Goal: Information Seeking & Learning: Check status

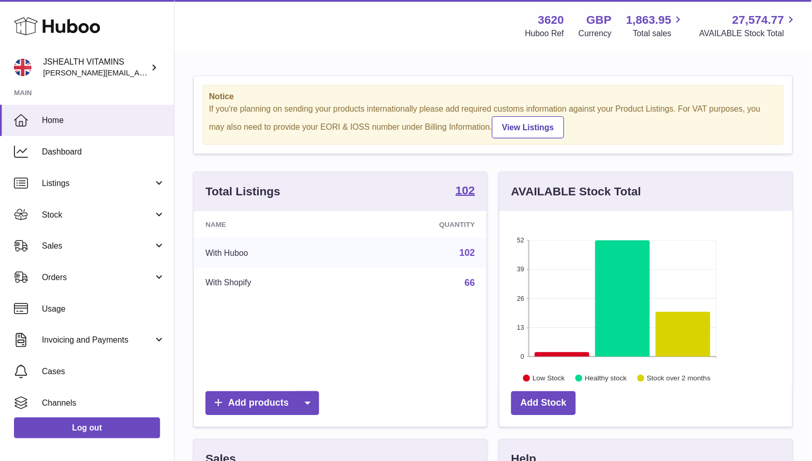
scroll to position [161, 261]
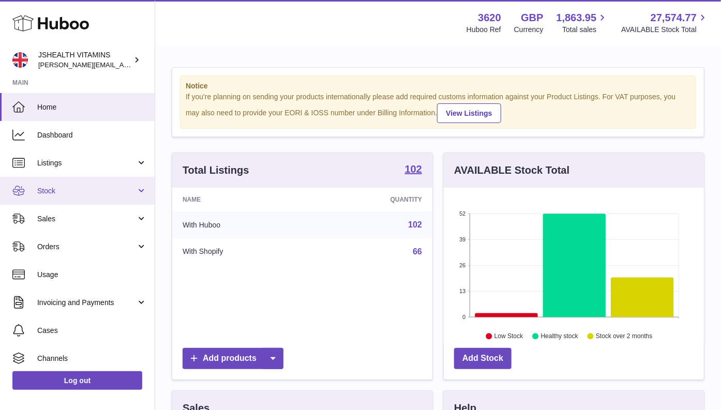
click at [87, 182] on link "Stock" at bounding box center [77, 191] width 155 height 28
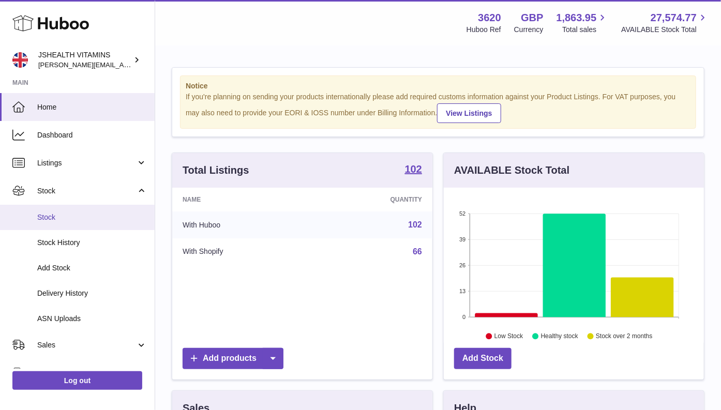
click at [69, 214] on span "Stock" at bounding box center [92, 218] width 110 height 10
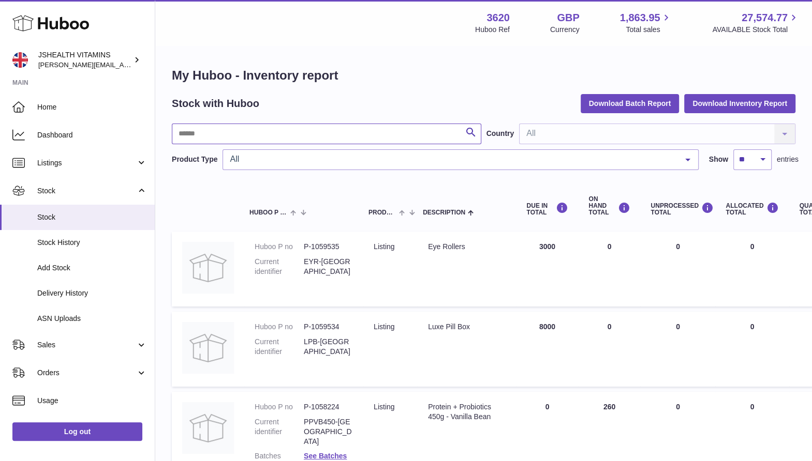
click at [270, 139] on input "text" at bounding box center [326, 134] width 309 height 21
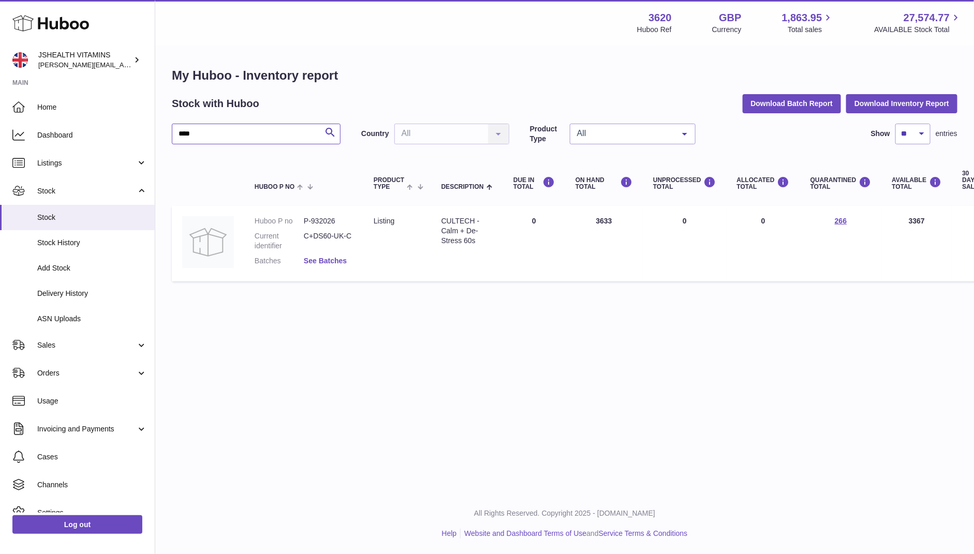
type input "****"
click at [334, 259] on link "See Batches" at bounding box center [325, 261] width 43 height 8
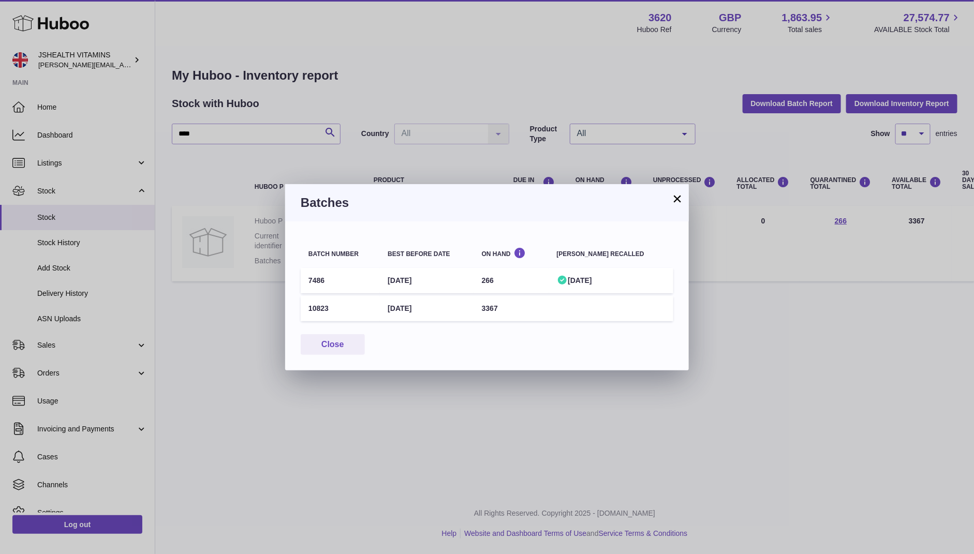
click at [615, 279] on div "02/10/2025" at bounding box center [611, 281] width 109 height 10
click at [503, 282] on td "266" at bounding box center [511, 280] width 75 height 25
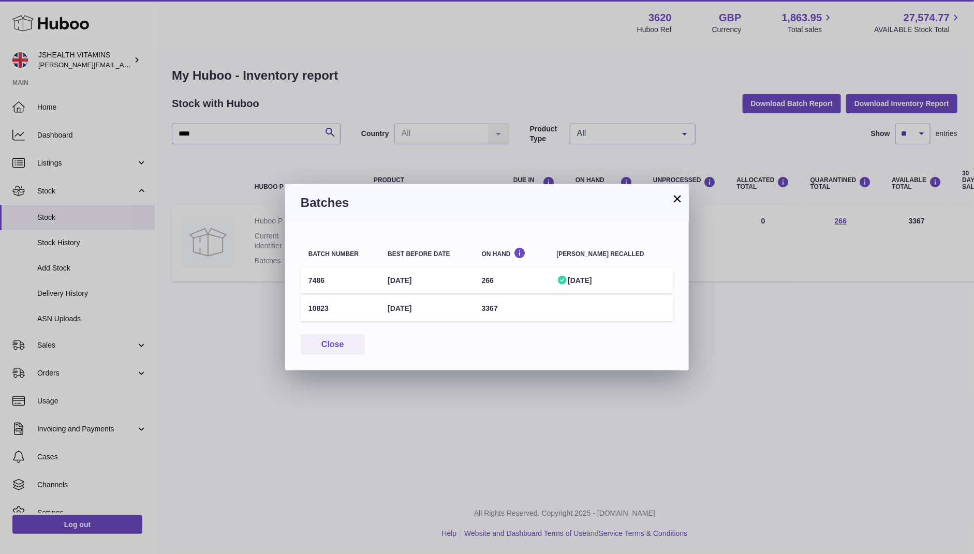
copy td "266"
click at [313, 279] on td "7486" at bounding box center [340, 280] width 79 height 25
click at [357, 416] on div "× Batches Batch number Best before date On Hand Batch recalled 7486 30th Nov 20…" at bounding box center [487, 277] width 974 height 554
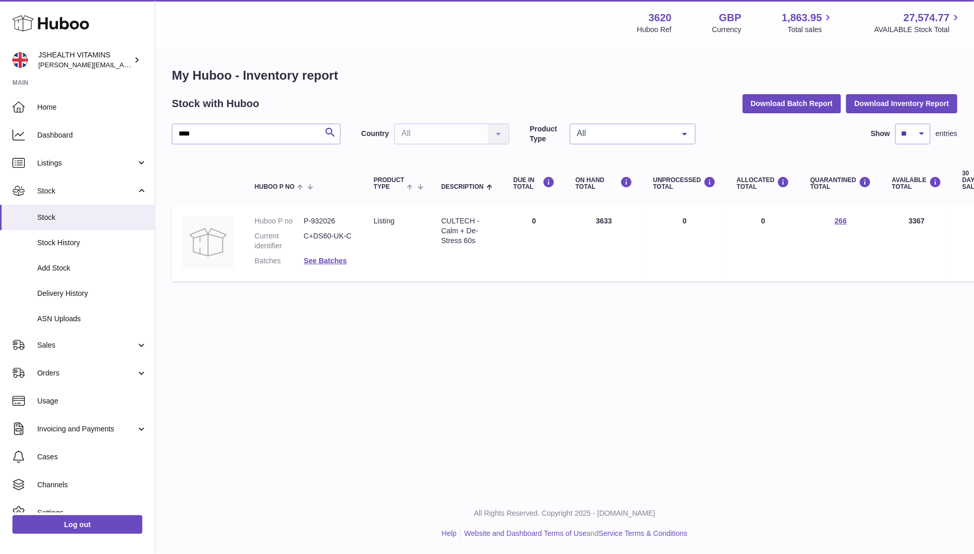
click at [326, 235] on dd "C+DS60-UK-C" at bounding box center [328, 241] width 49 height 20
copy dl "C+DS60-UK-C"
click at [83, 348] on span "Sales" at bounding box center [86, 345] width 99 height 10
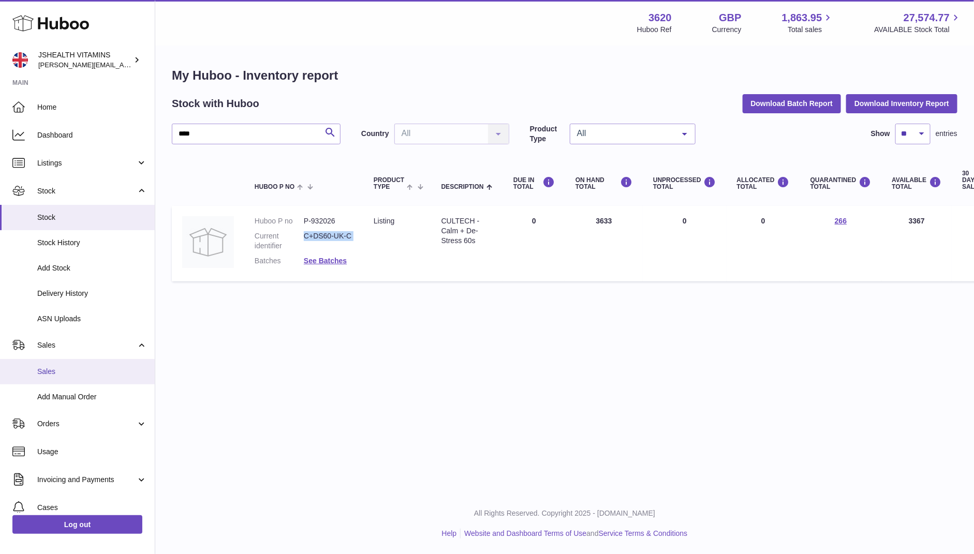
click at [80, 377] on link "Sales" at bounding box center [77, 371] width 155 height 25
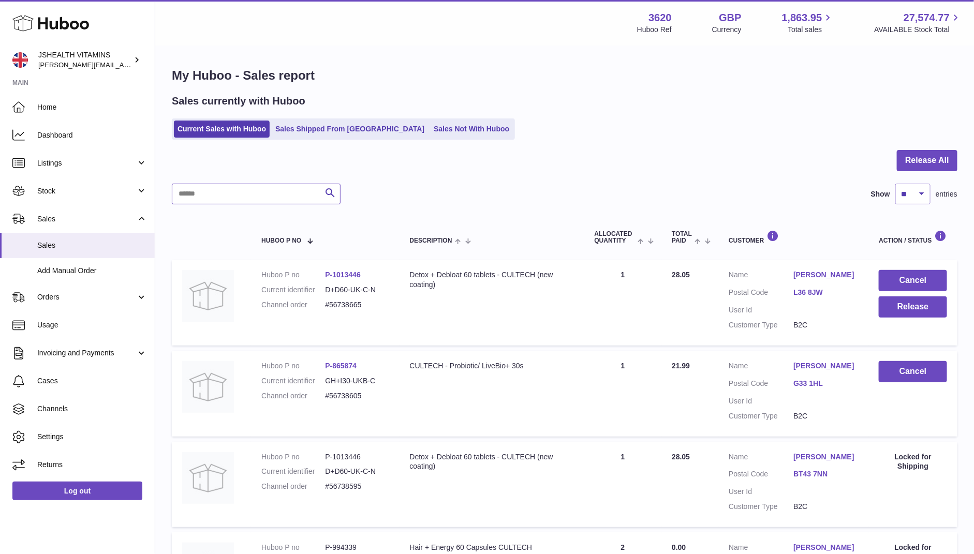
click at [195, 194] on input "text" at bounding box center [256, 194] width 169 height 21
paste input "**********"
type input "**********"
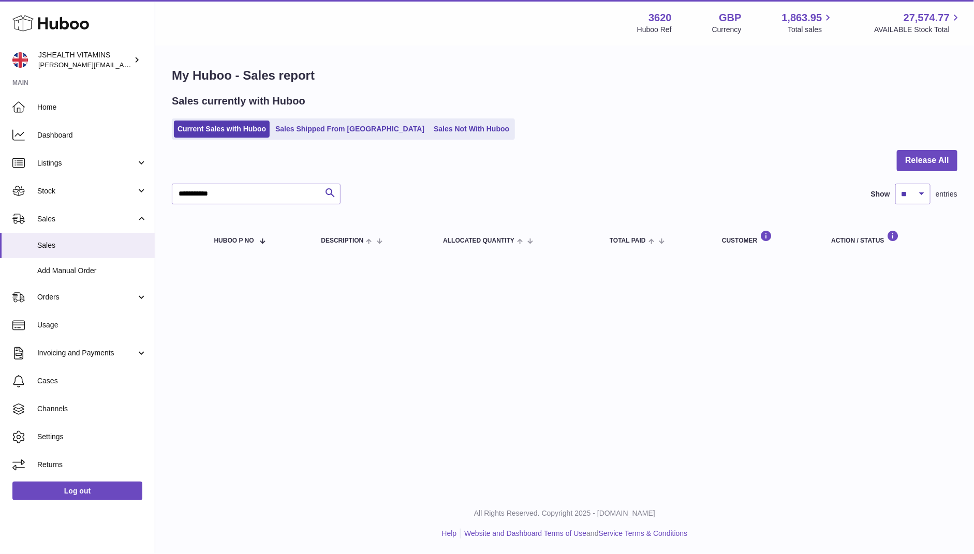
click at [310, 120] on ul "Current Sales with Huboo Sales Shipped From Huboo Sales Not With Huboo" at bounding box center [343, 128] width 343 height 21
click at [310, 128] on link "Sales Shipped From [GEOGRAPHIC_DATA]" at bounding box center [350, 129] width 156 height 17
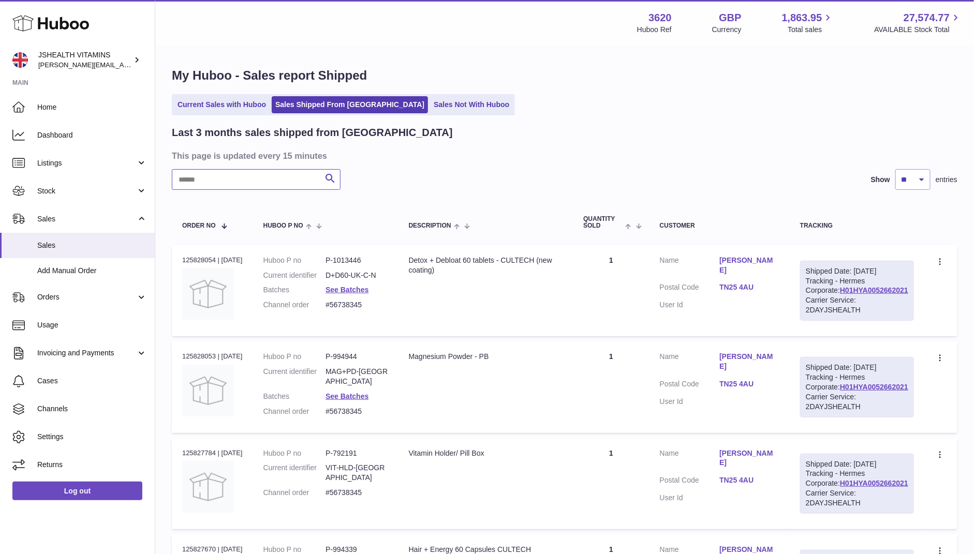
click at [281, 186] on input "text" at bounding box center [256, 179] width 169 height 21
paste input "**********"
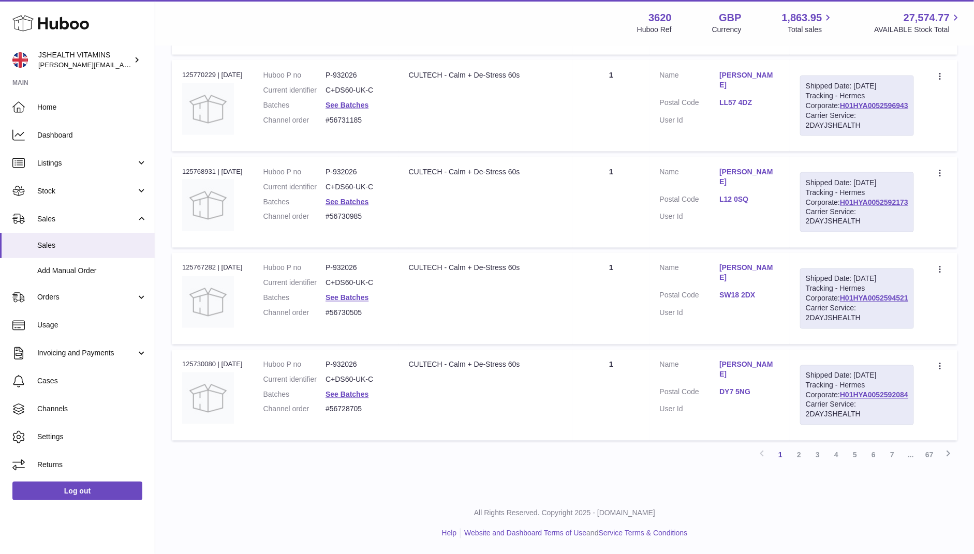
scroll to position [955, 0]
type input "**********"
click at [794, 459] on link "2" at bounding box center [798, 455] width 19 height 19
click at [812, 450] on link "3" at bounding box center [817, 455] width 19 height 19
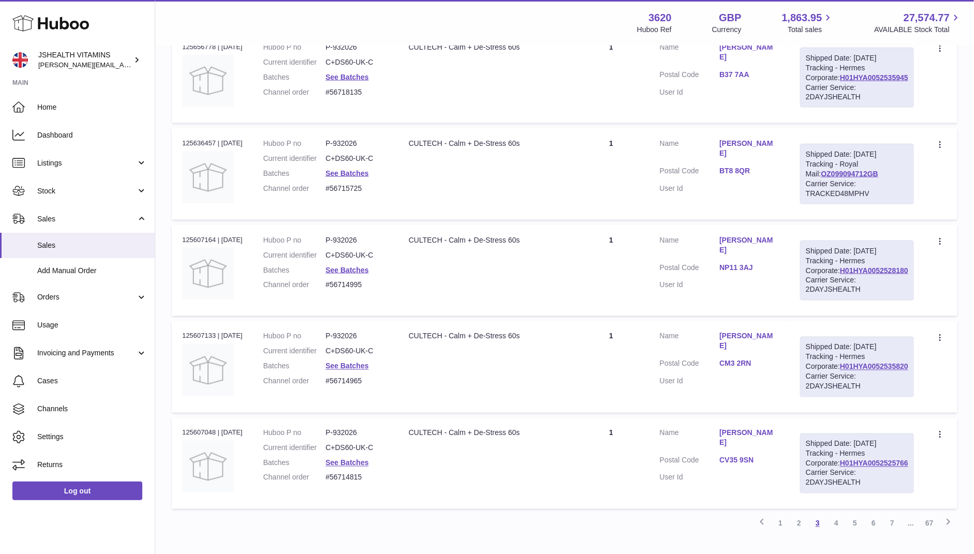
scroll to position [955, 0]
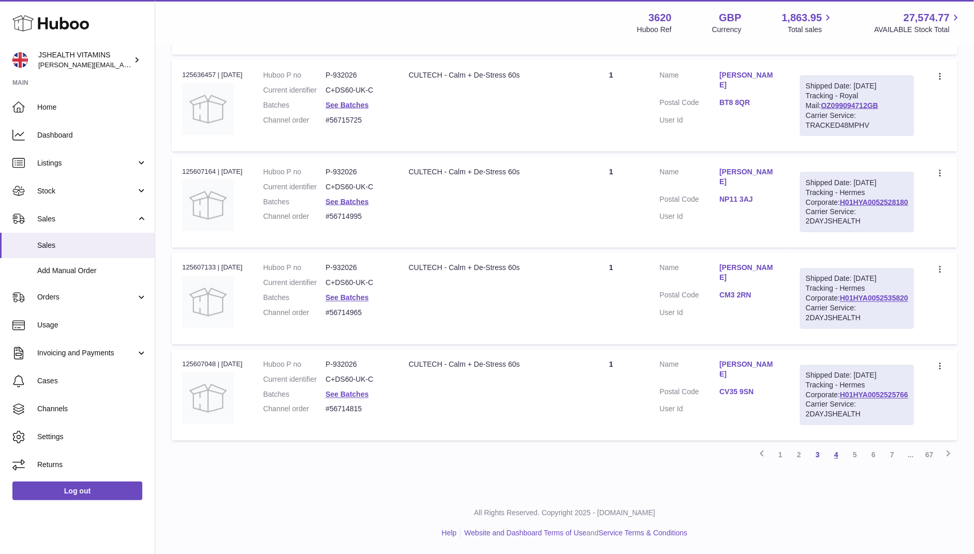
click at [835, 459] on link "4" at bounding box center [836, 455] width 19 height 19
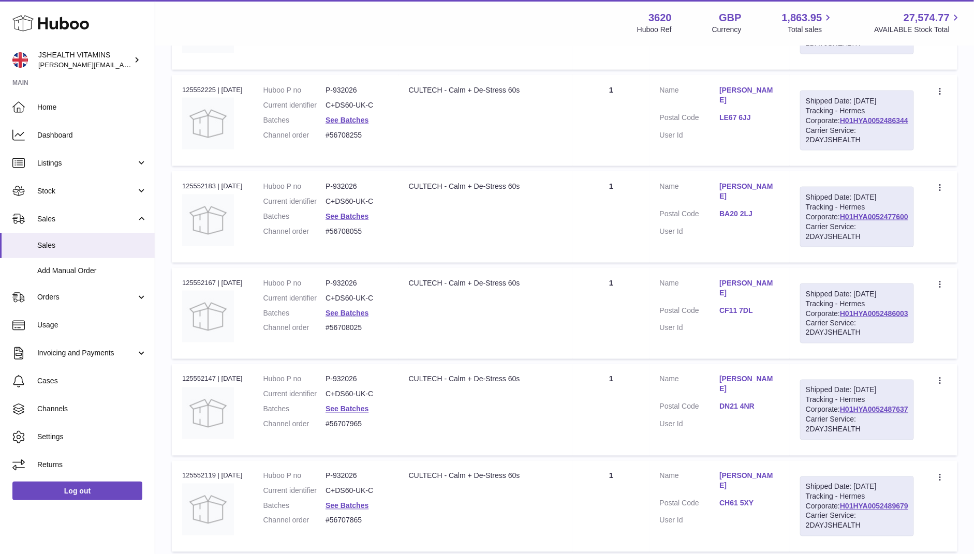
scroll to position [955, 0]
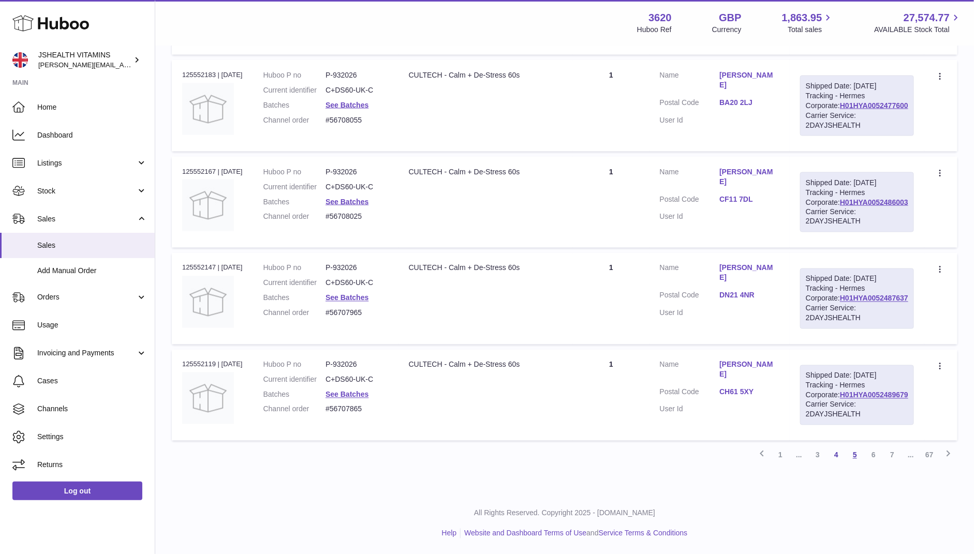
click at [852, 460] on link "5" at bounding box center [854, 455] width 19 height 19
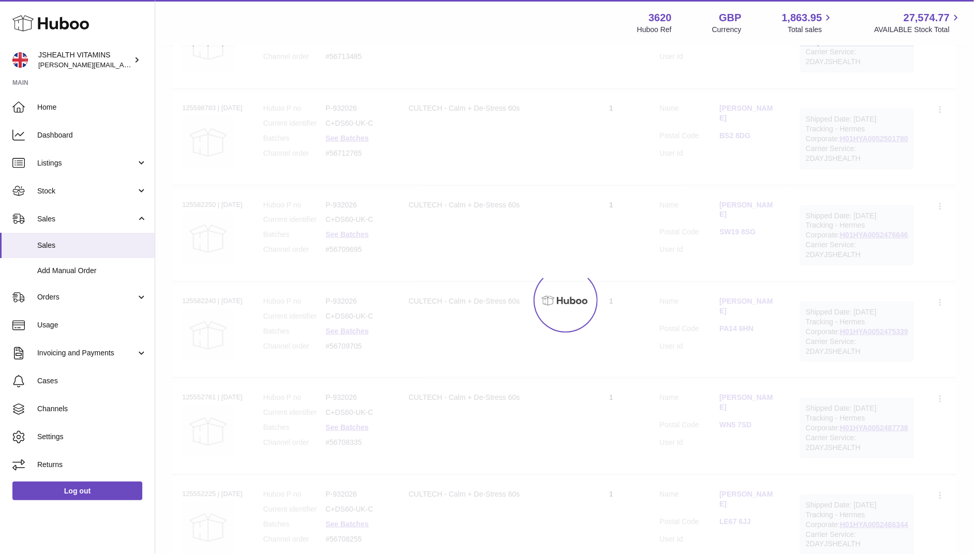
scroll to position [47, 0]
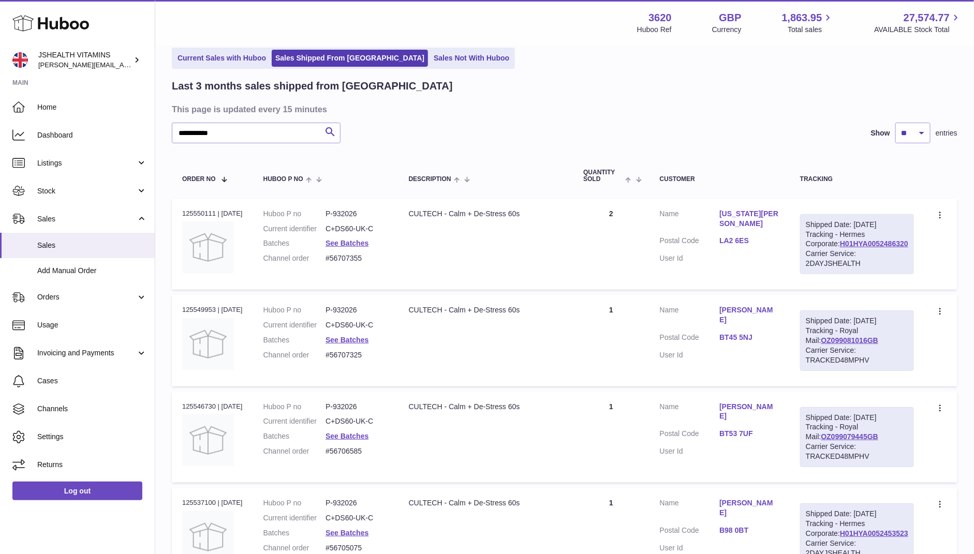
click at [915, 136] on select "** ** **" at bounding box center [912, 133] width 35 height 21
select select "**"
click at [895, 123] on select "** ** **" at bounding box center [912, 133] width 35 height 21
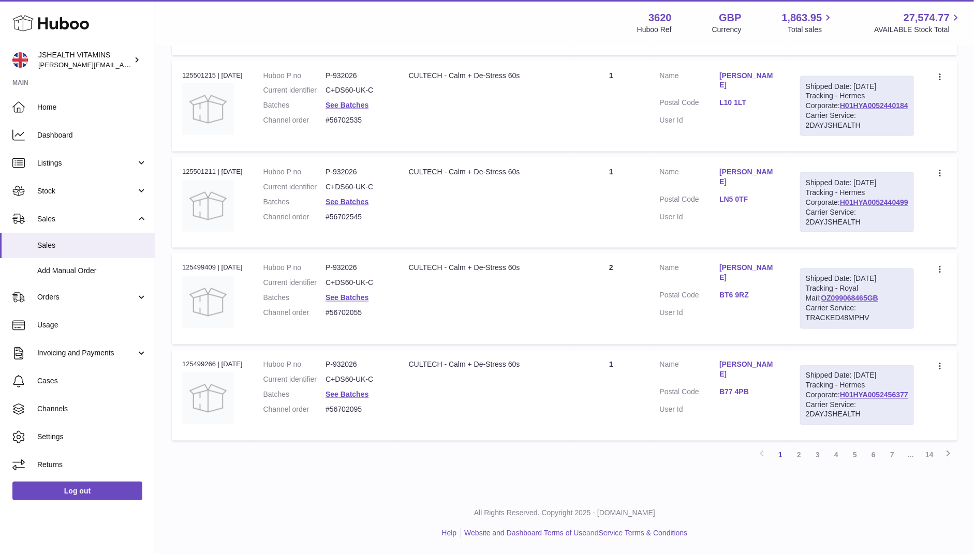
scroll to position [5581, 0]
click at [857, 457] on link "5" at bounding box center [854, 455] width 19 height 19
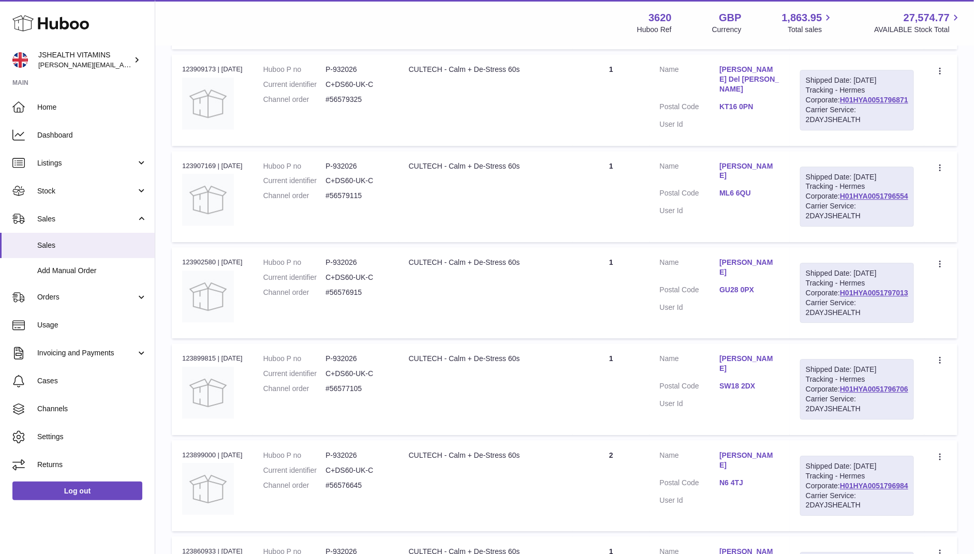
scroll to position [3048, 0]
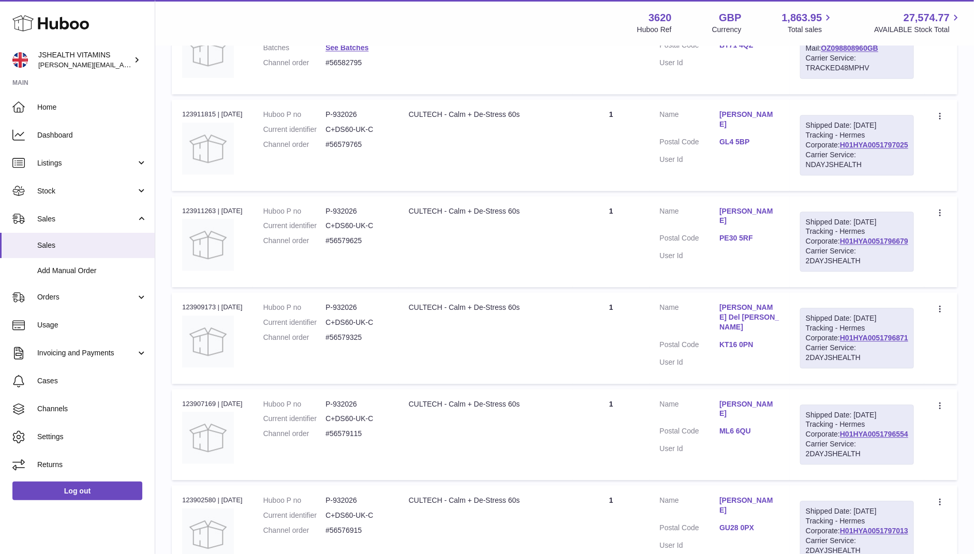
copy tr "House of Beaut X JSHealth Vitamins Description"
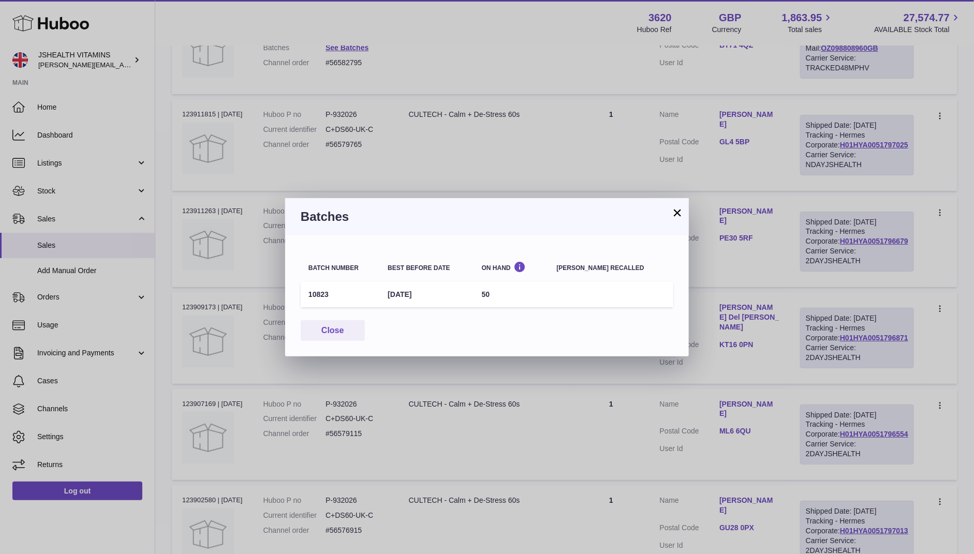
click at [315, 292] on td "10823" at bounding box center [340, 294] width 79 height 25
click at [443, 111] on div "× Batches Batch number Best before date On Hand [PERSON_NAME] recalled 10823 [D…" at bounding box center [487, 277] width 974 height 554
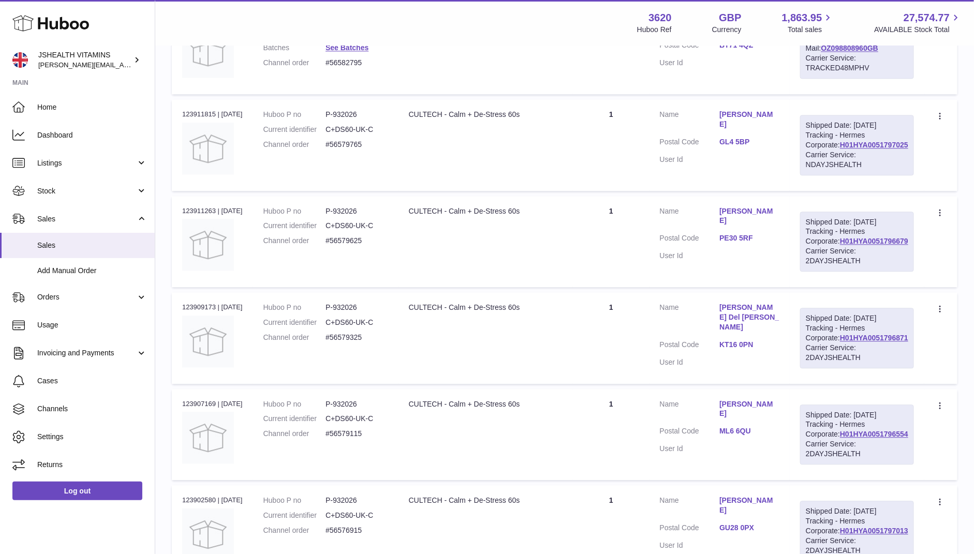
click at [477, 162] on div at bounding box center [487, 277] width 974 height 554
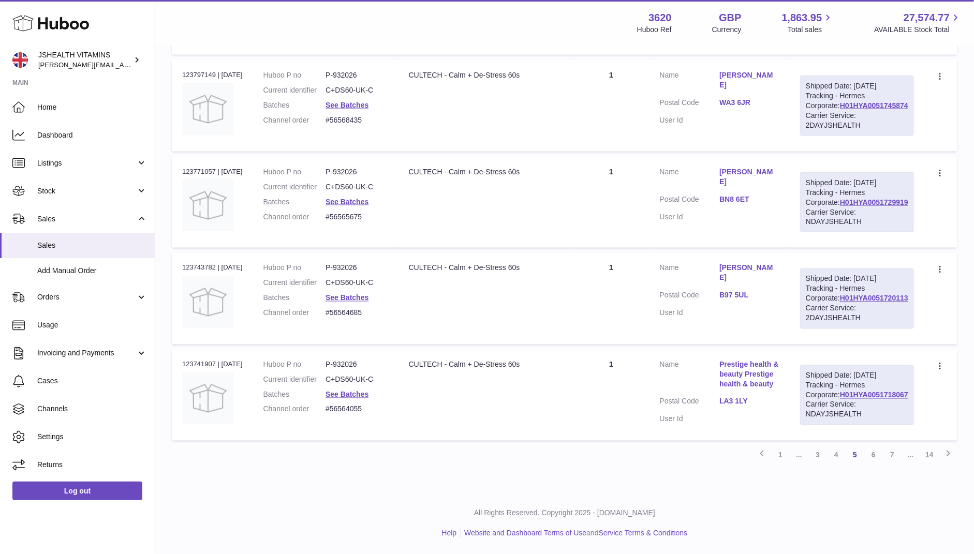
scroll to position [5581, 0]
click at [872, 458] on link "6" at bounding box center [873, 455] width 19 height 19
click at [877, 457] on link "7" at bounding box center [873, 455] width 19 height 19
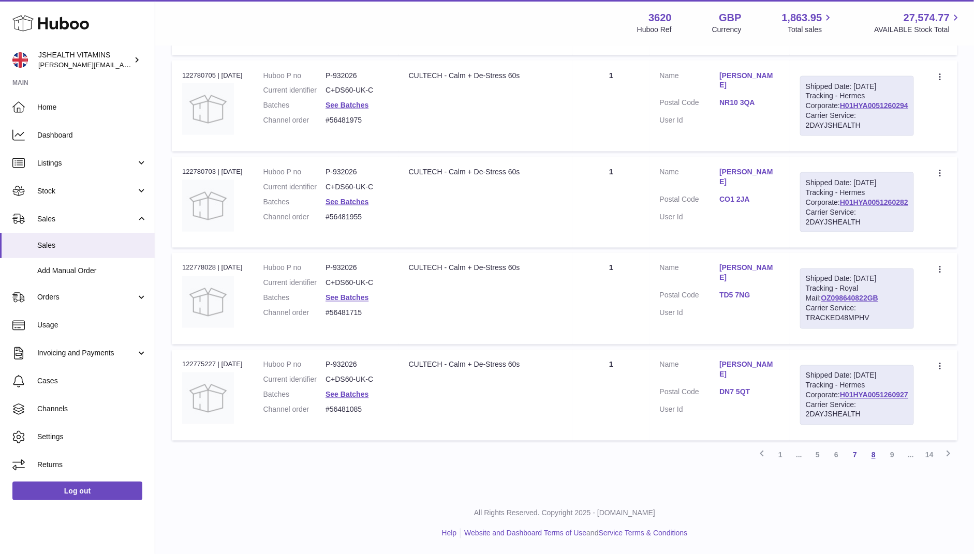
click at [876, 456] on link "8" at bounding box center [873, 455] width 19 height 19
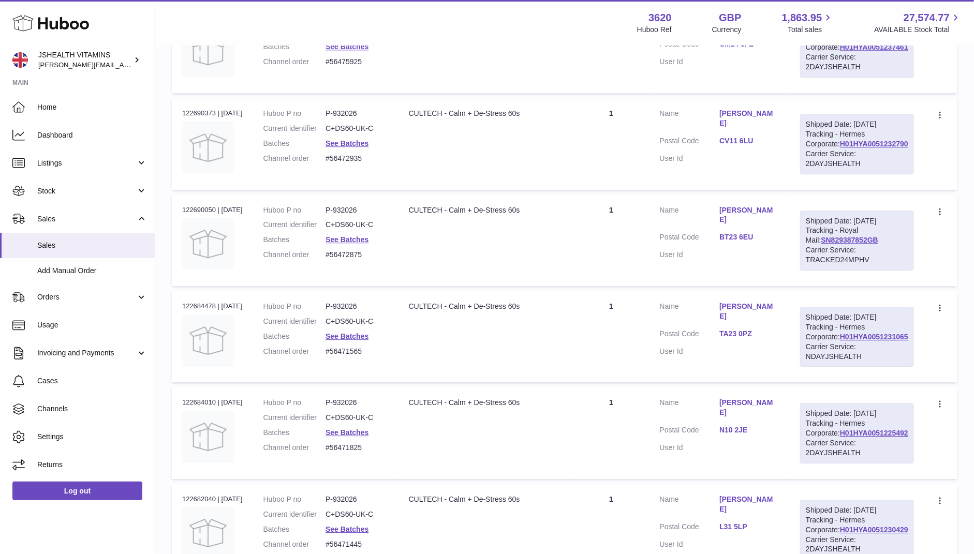
scroll to position [1260, 0]
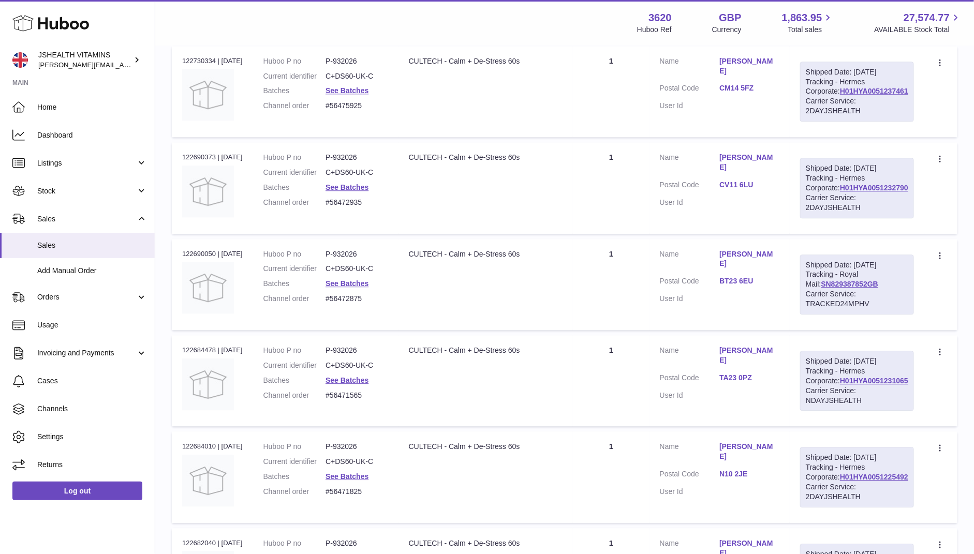
drag, startPoint x: 824, startPoint y: 154, endPoint x: 705, endPoint y: 154, distance: 119.0
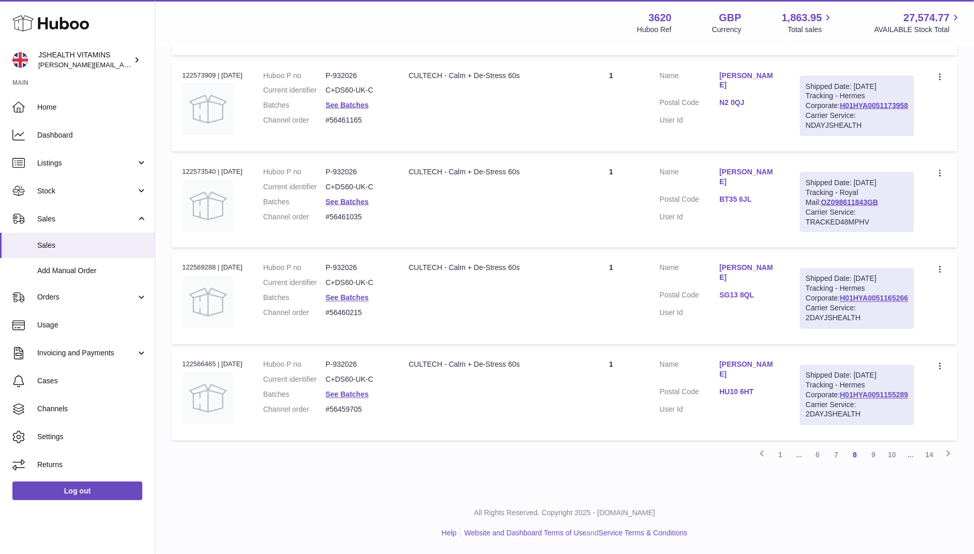
scroll to position [5581, 0]
click at [875, 457] on link "9" at bounding box center [873, 455] width 19 height 19
click at [811, 461] on link "7" at bounding box center [817, 455] width 19 height 19
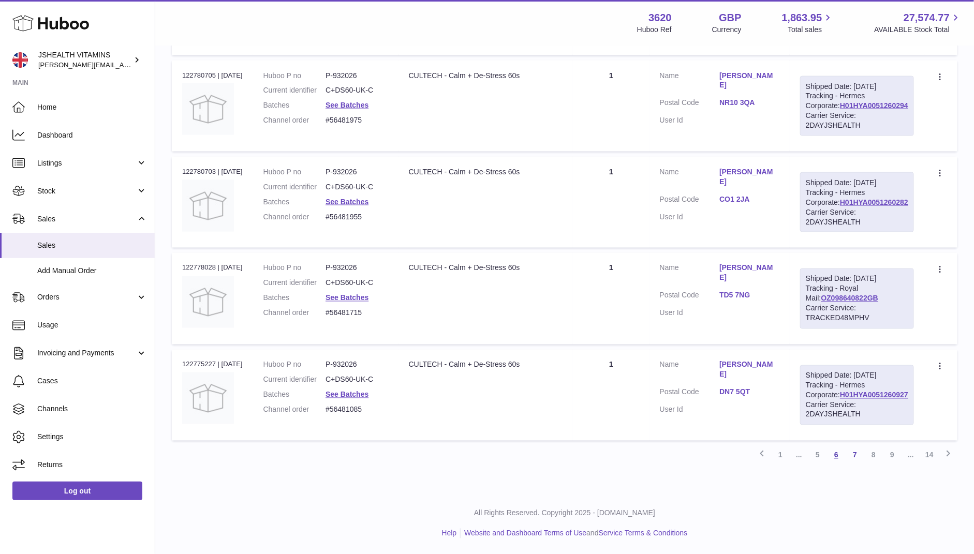
click at [841, 460] on link "6" at bounding box center [836, 455] width 19 height 19
click at [837, 457] on link "5" at bounding box center [836, 455] width 19 height 19
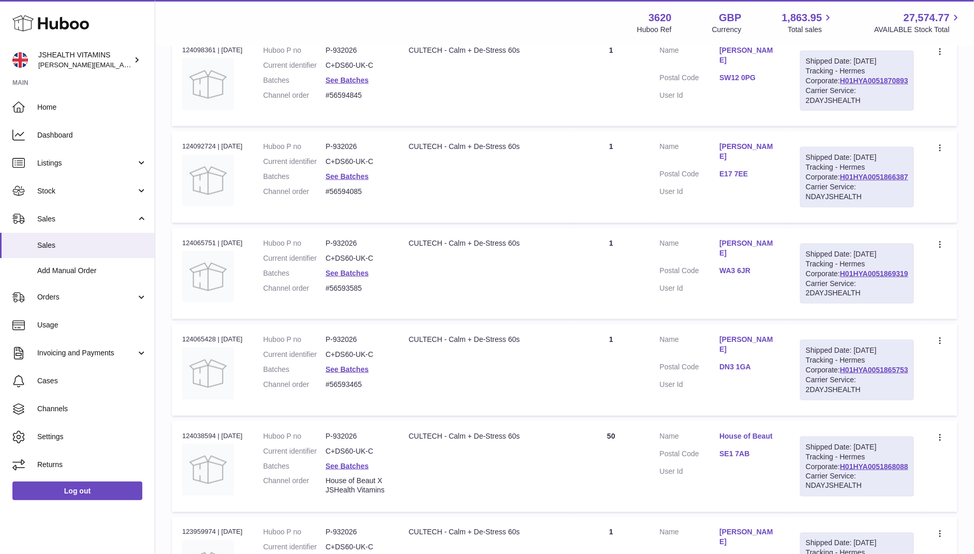
scroll to position [2436, 0]
click at [379, 16] on dd "[PERSON_NAME] X JSHealth Vitamins" at bounding box center [356, 1] width 63 height 29
copy tr "[PERSON_NAME] X JSHealth Vitamins Description"
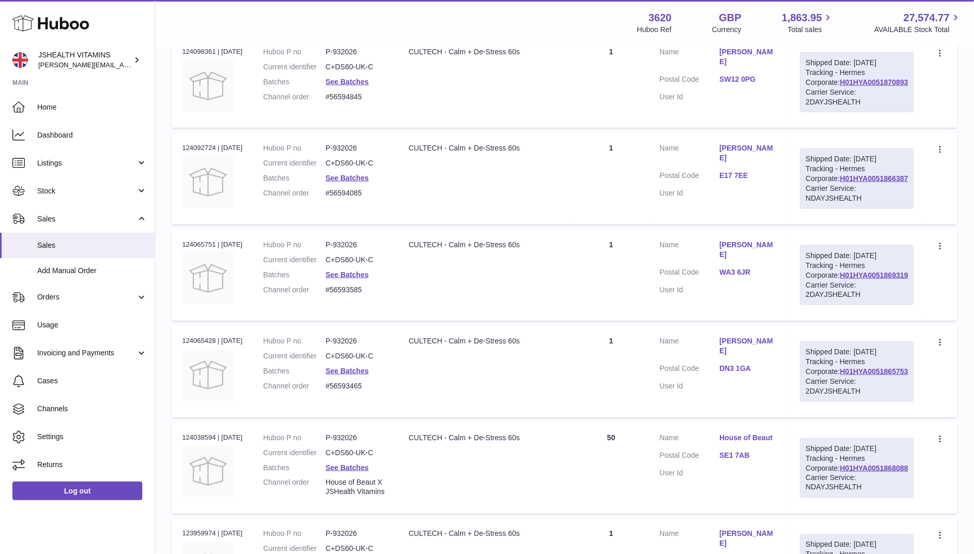
click at [604, 151] on div "× Batches Batch number Best before date On Hand [PERSON_NAME] recalled 7486 [DA…" at bounding box center [487, 277] width 974 height 554
click at [109, 489] on link "Log out" at bounding box center [77, 491] width 130 height 19
